Goal: Browse casually: Explore the website without a specific task or goal

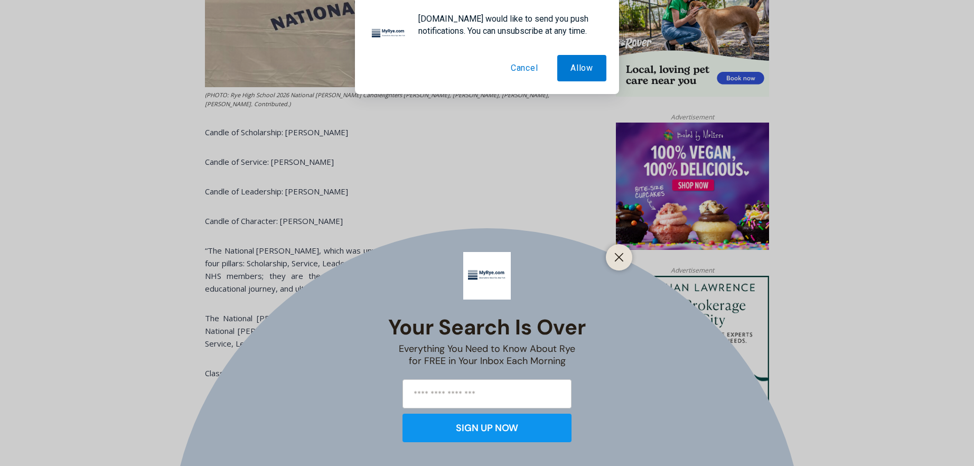
scroll to position [824, 0]
click at [618, 264] on button "Close" at bounding box center [619, 257] width 15 height 15
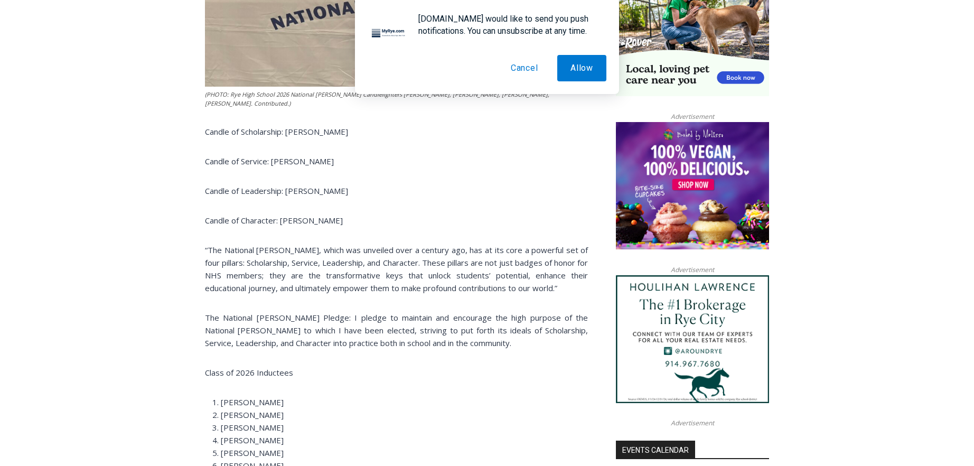
click at [530, 73] on button "Cancel" at bounding box center [525, 68] width 54 height 26
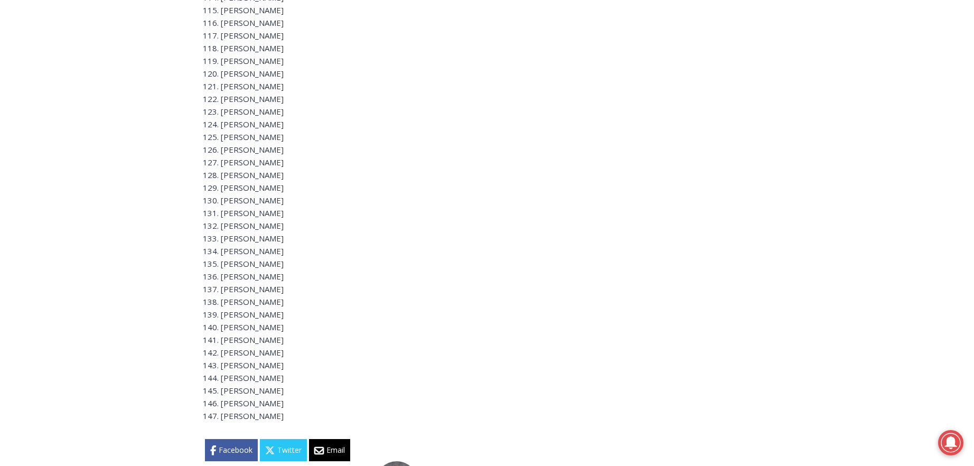
scroll to position [2641, 0]
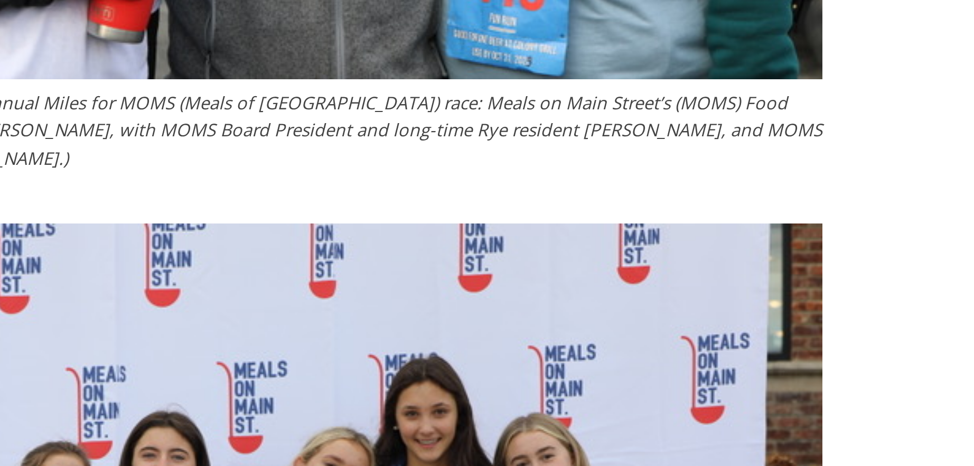
scroll to position [2752, 0]
